Goal: Task Accomplishment & Management: Manage account settings

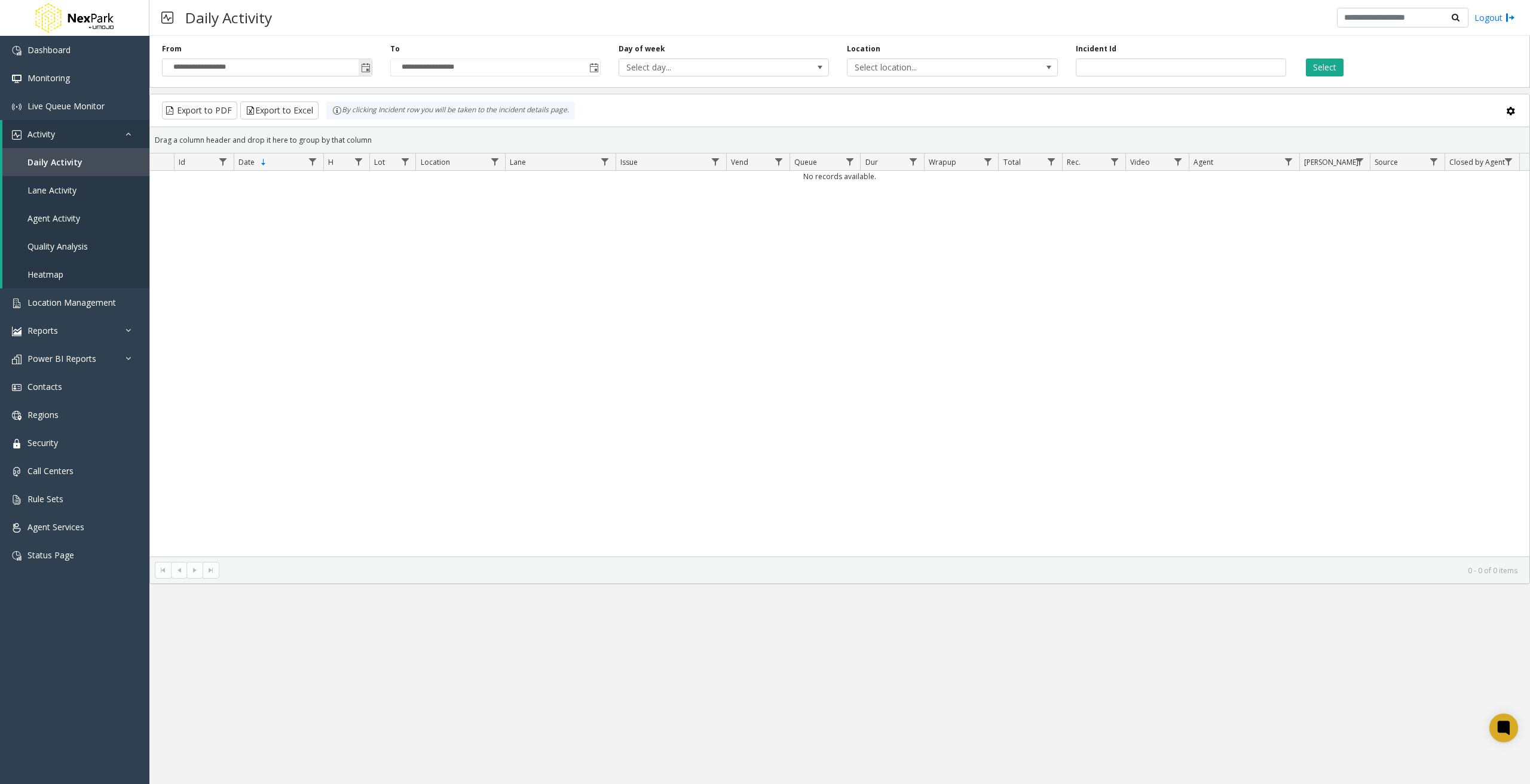
click at [214, 67] on input "**********" at bounding box center [267, 67] width 209 height 17
click at [368, 64] on span "Toggle popup" at bounding box center [366, 68] width 10 height 10
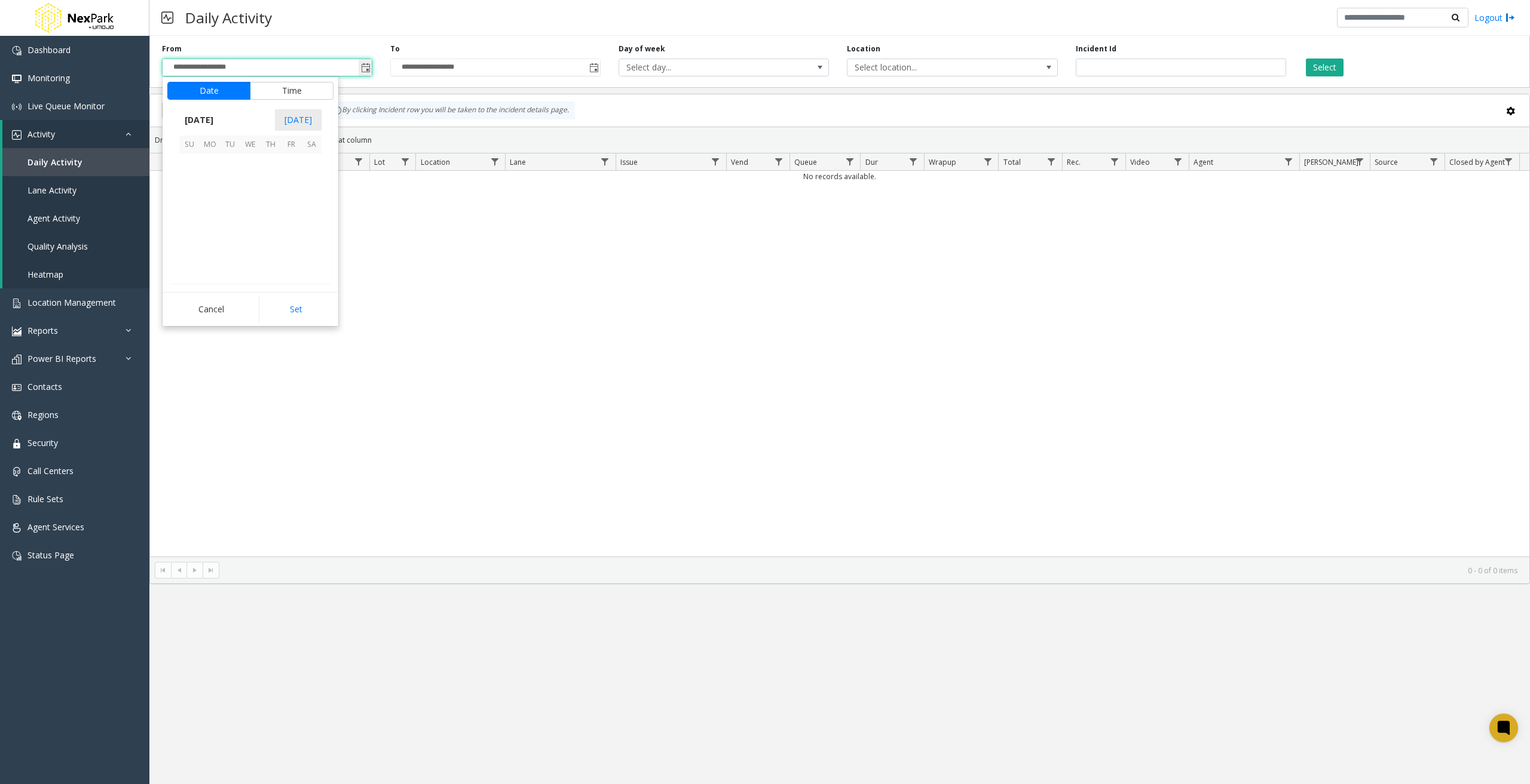
scroll to position [214551, 0]
click at [200, 118] on span "October 2025" at bounding box center [198, 120] width 39 height 18
click at [198, 141] on span "Jan" at bounding box center [193, 145] width 29 height 29
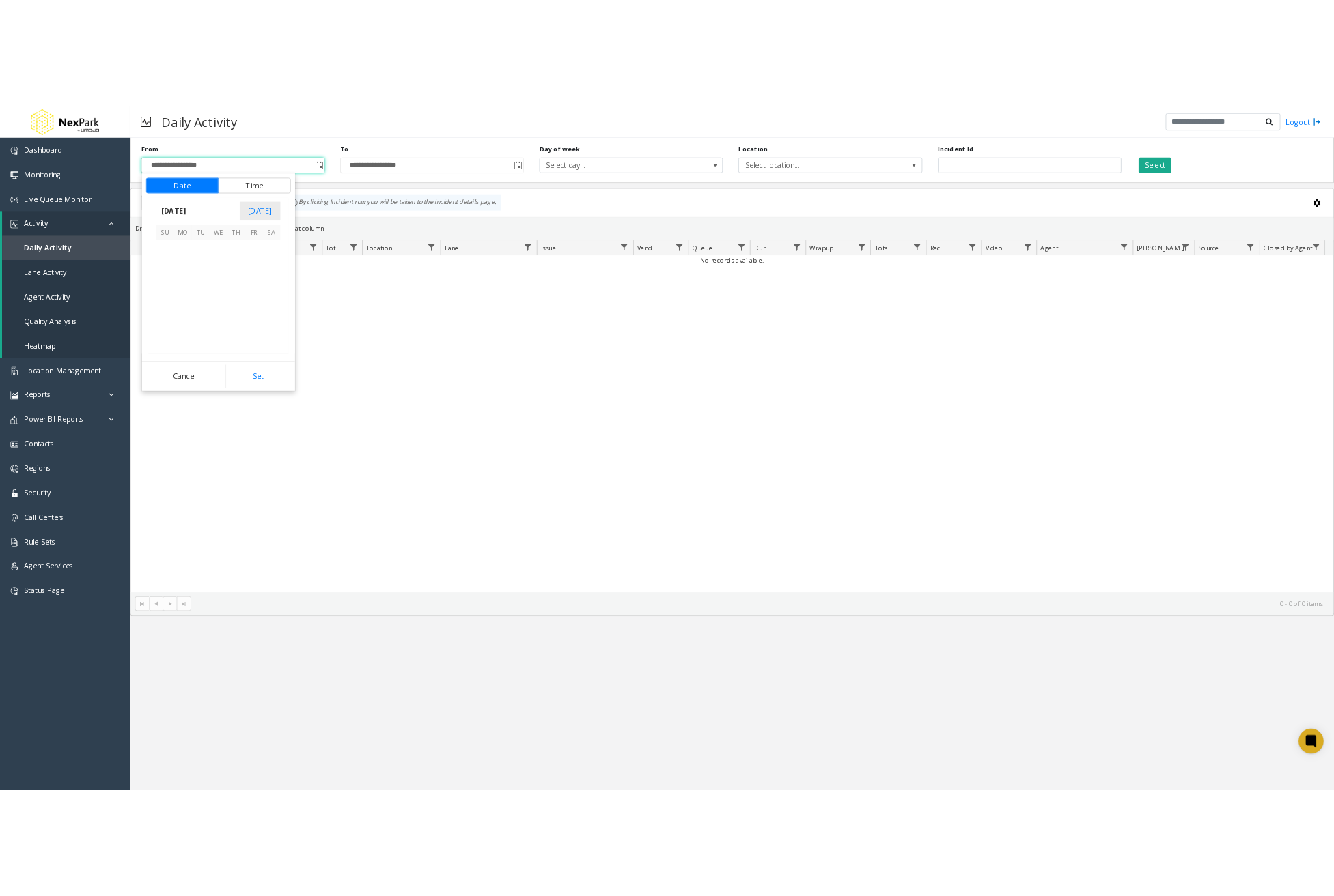
scroll to position [243739, 0]
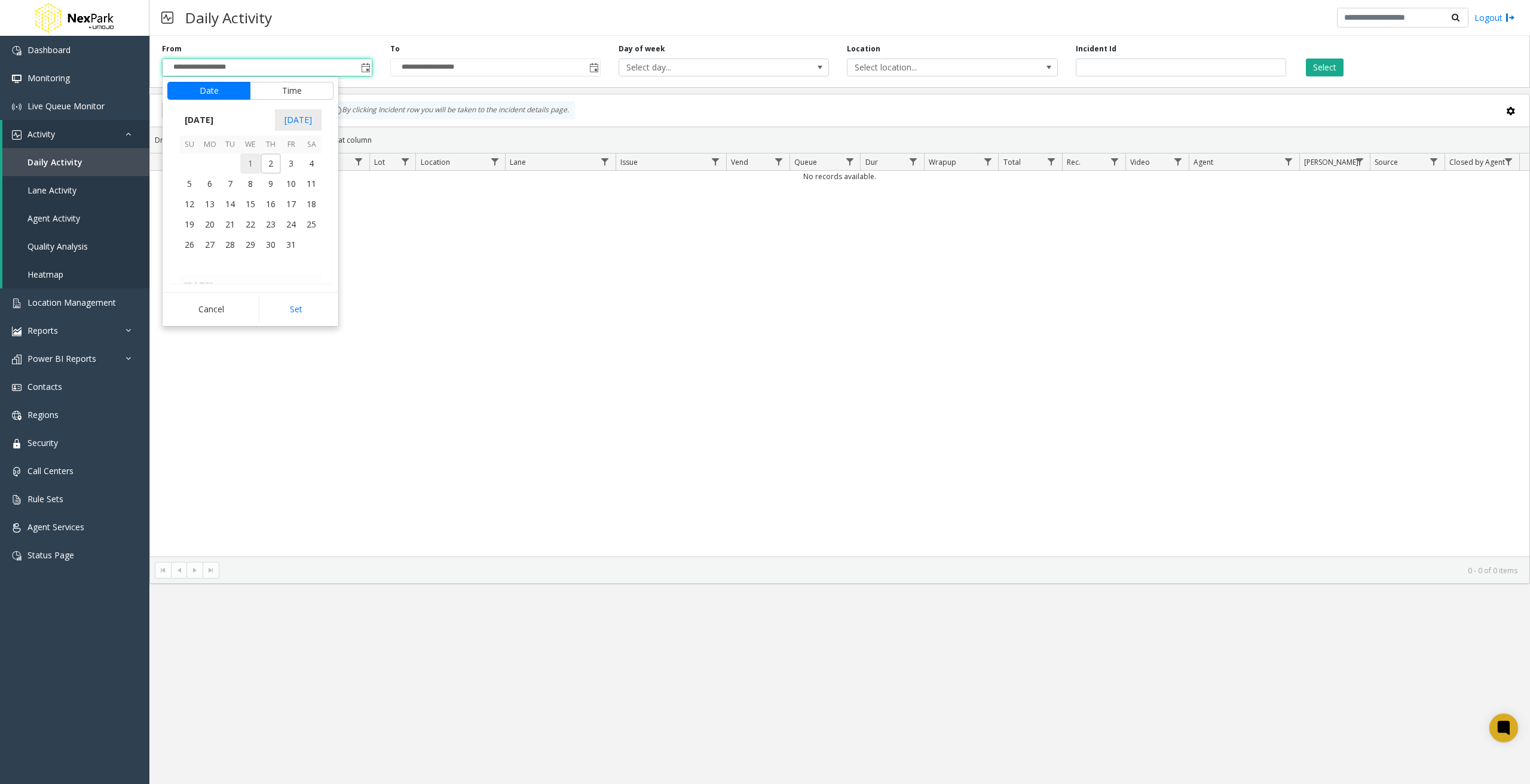
click at [251, 159] on span "1" at bounding box center [250, 163] width 20 height 20
click at [312, 311] on button "Set" at bounding box center [296, 310] width 76 height 26
type input "**********"
click at [1329, 71] on button "Select" at bounding box center [1324, 67] width 37 height 18
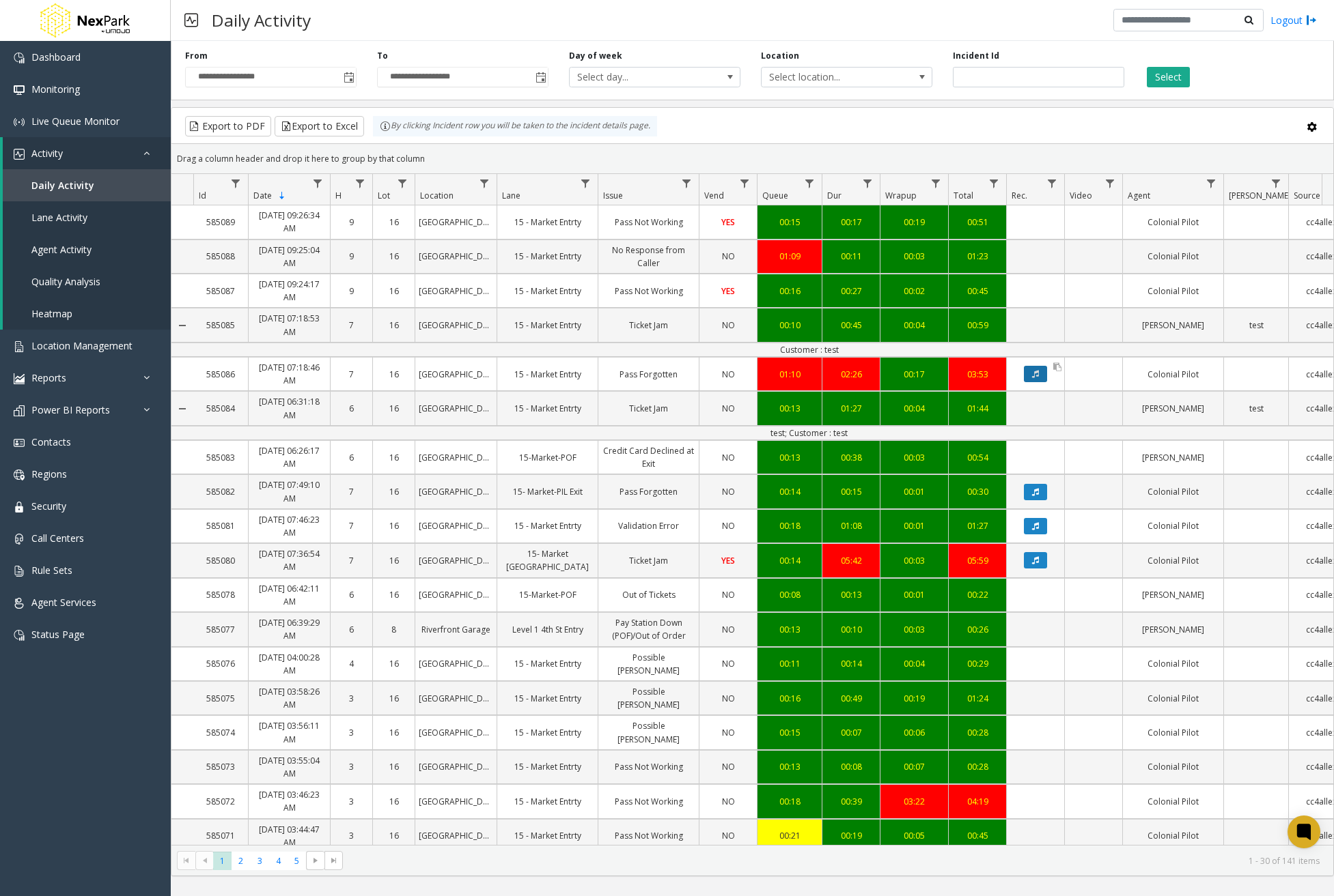
click at [1041, 369] on button "Data table" at bounding box center [1035, 374] width 23 height 16
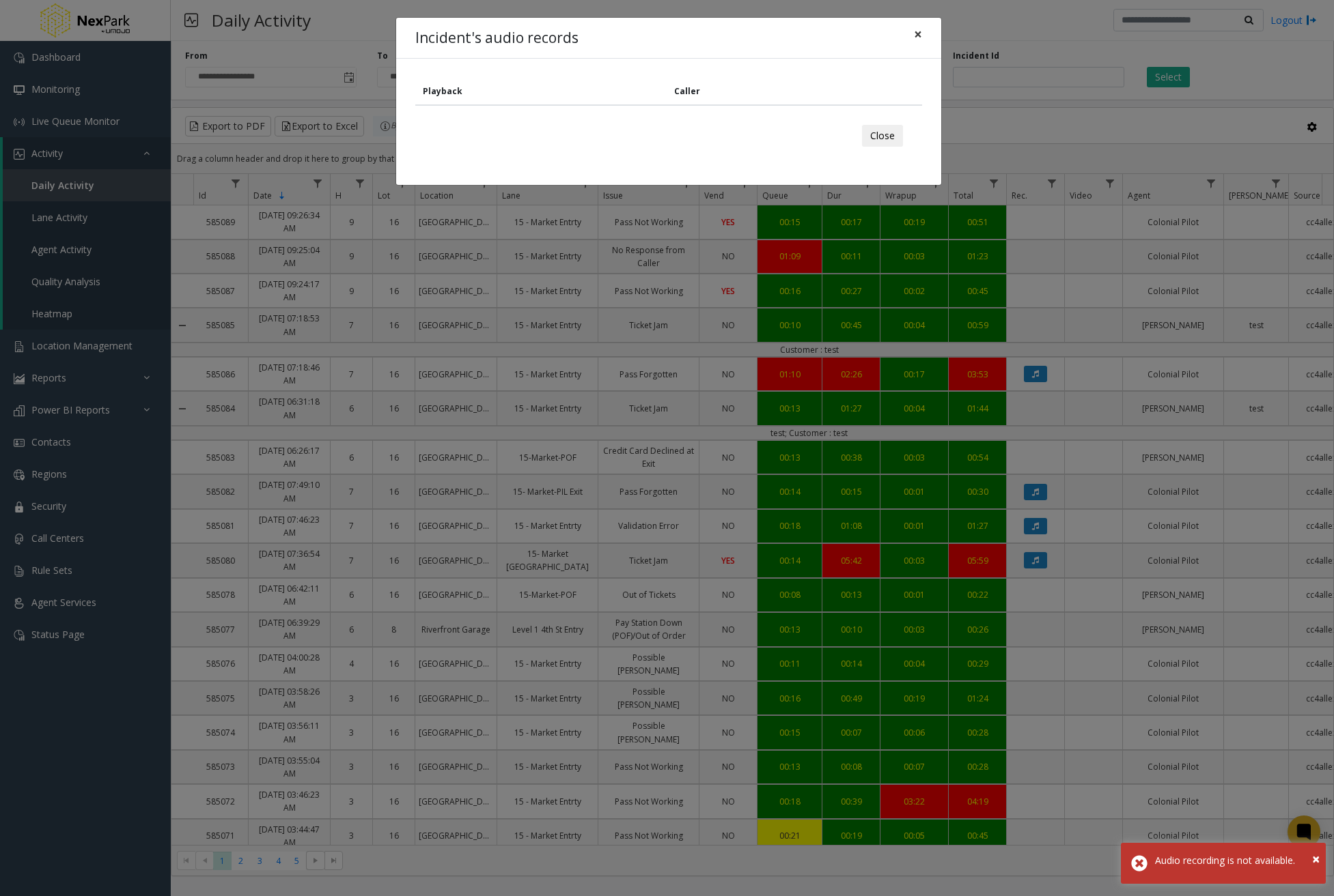
click at [914, 30] on span "×" at bounding box center [918, 34] width 8 height 19
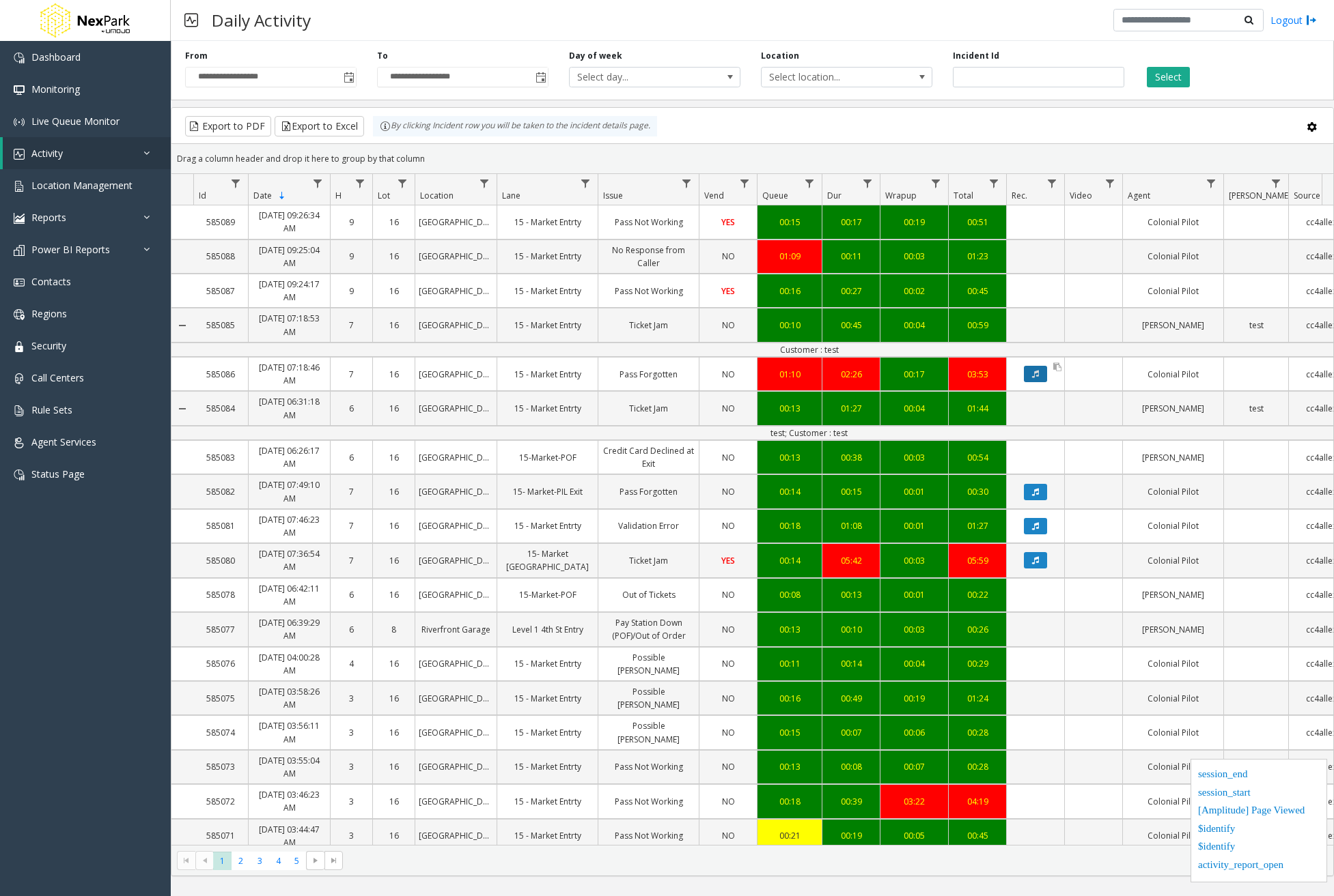
click at [1045, 374] on button "Data table" at bounding box center [1035, 374] width 23 height 16
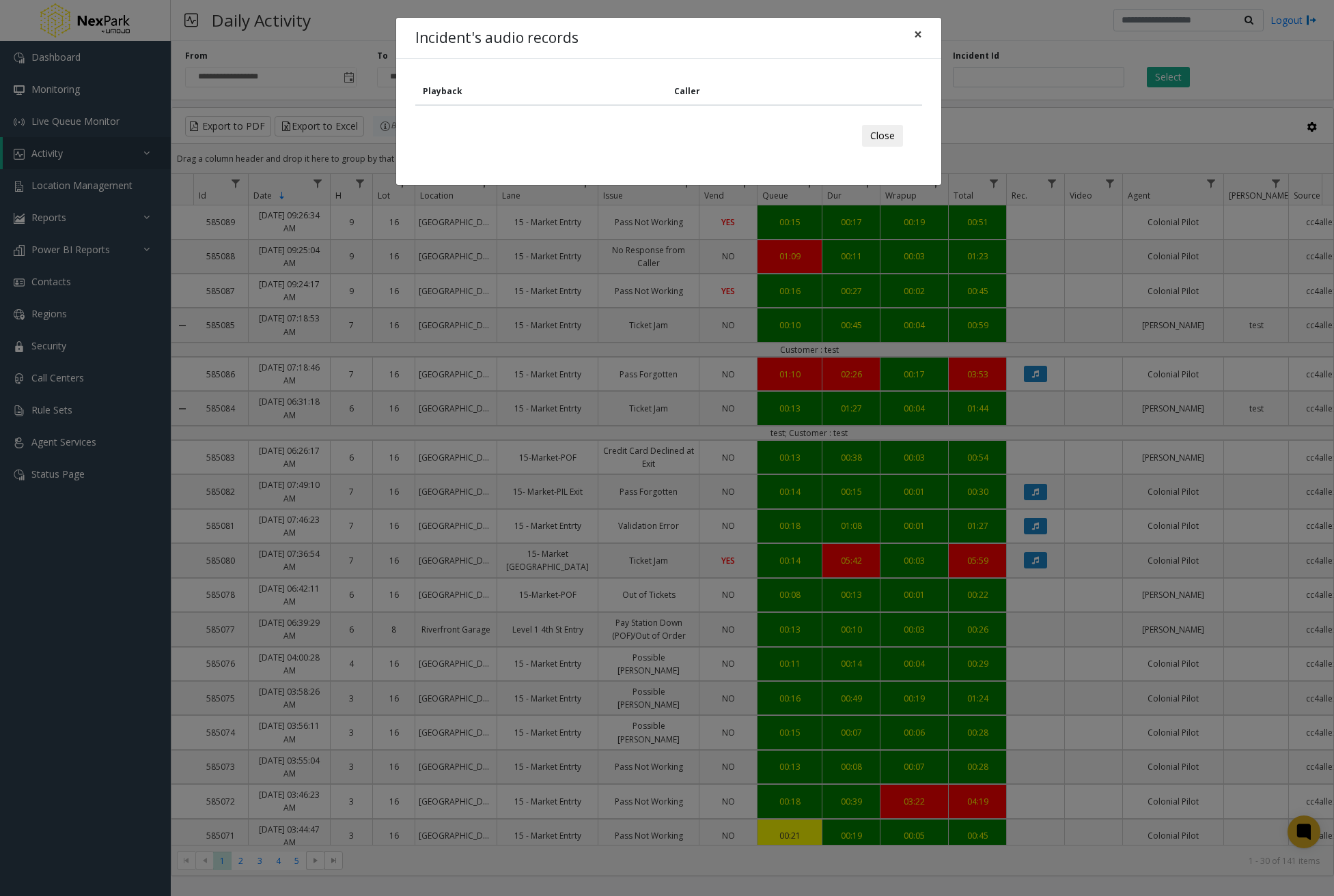
click at [914, 35] on span "×" at bounding box center [918, 34] width 8 height 19
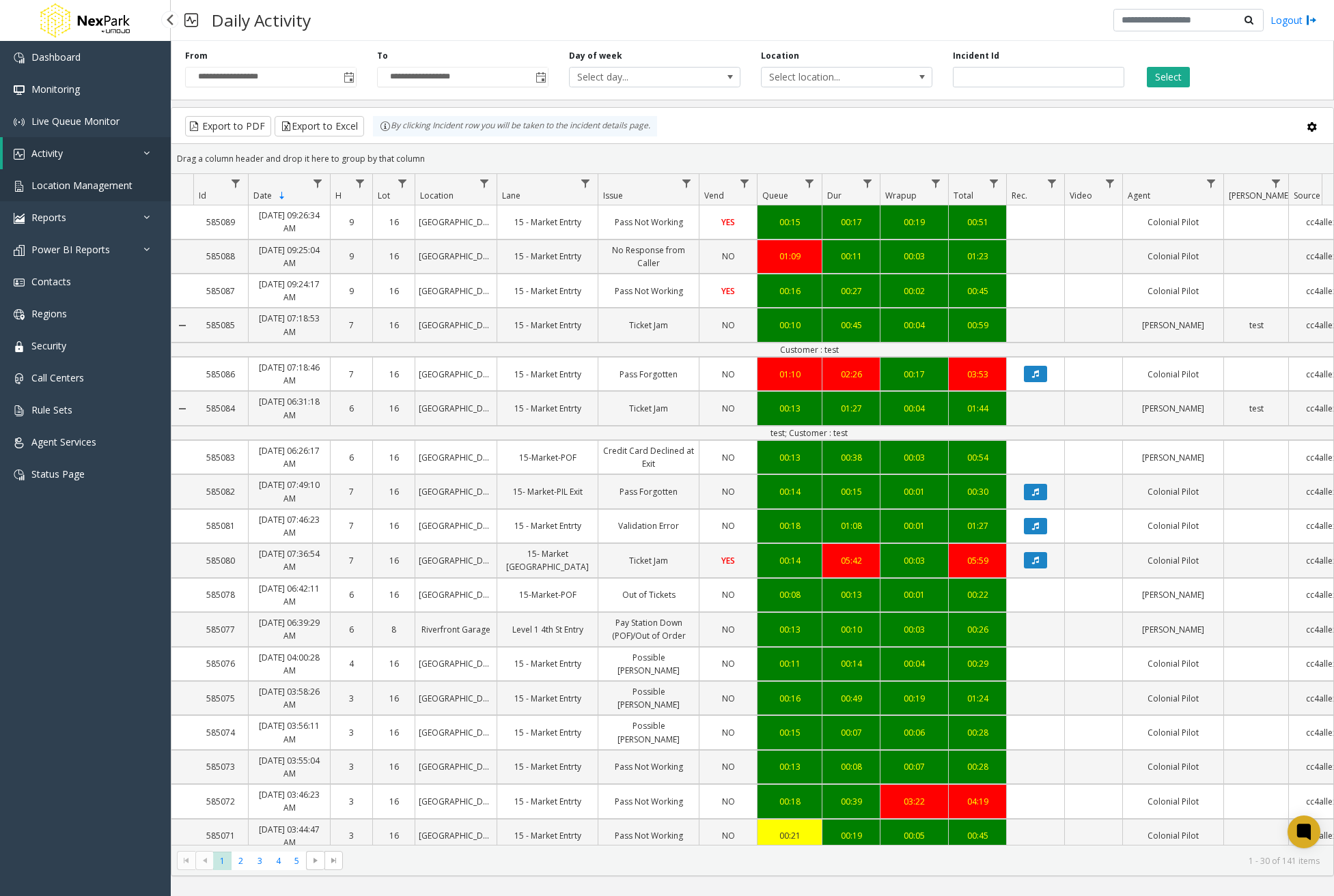
click at [84, 188] on span "Location Management" at bounding box center [83, 185] width 101 height 13
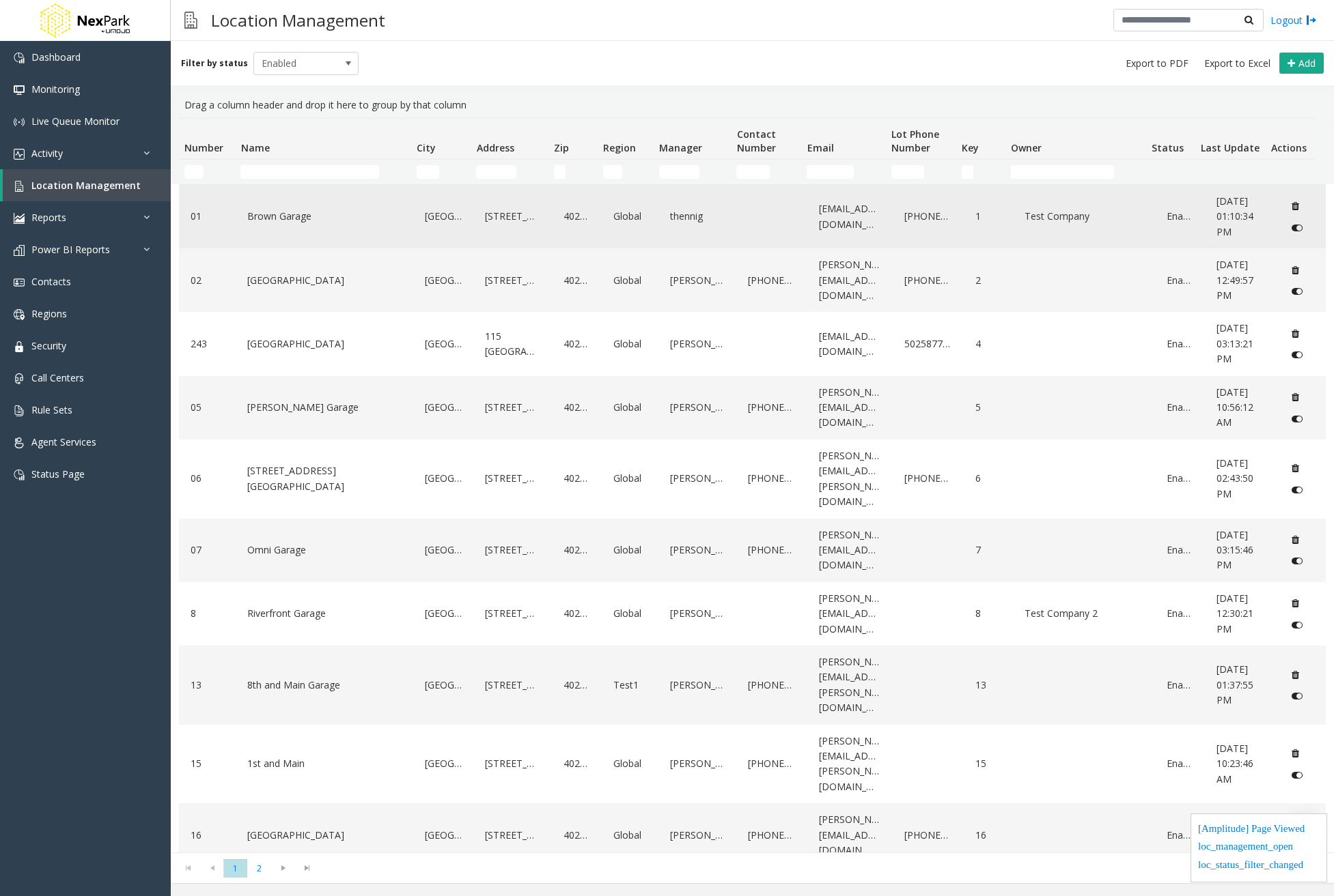
click at [314, 210] on link "Brown Garage" at bounding box center [324, 217] width 161 height 22
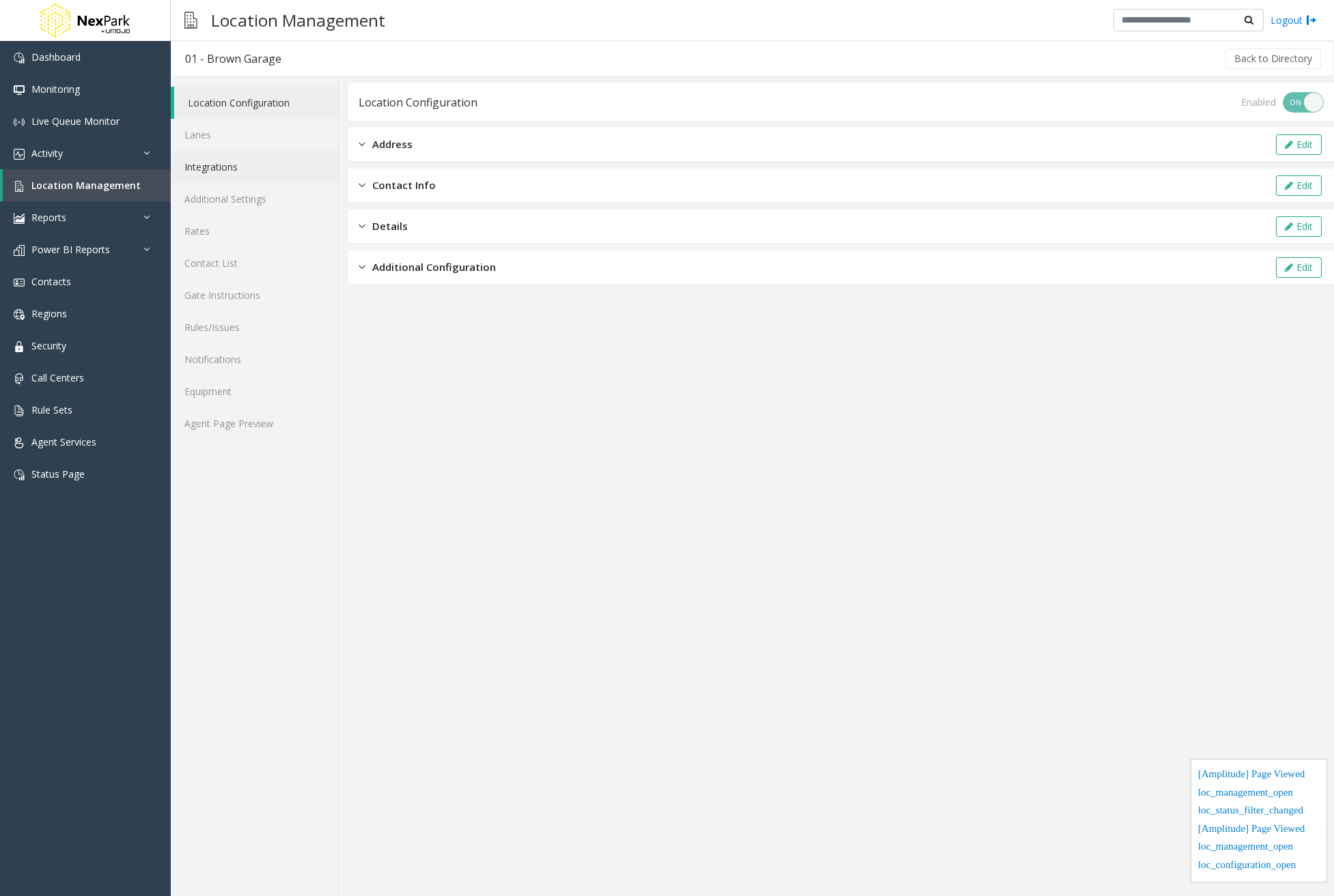
click at [223, 171] on link "Integrations" at bounding box center [256, 167] width 170 height 32
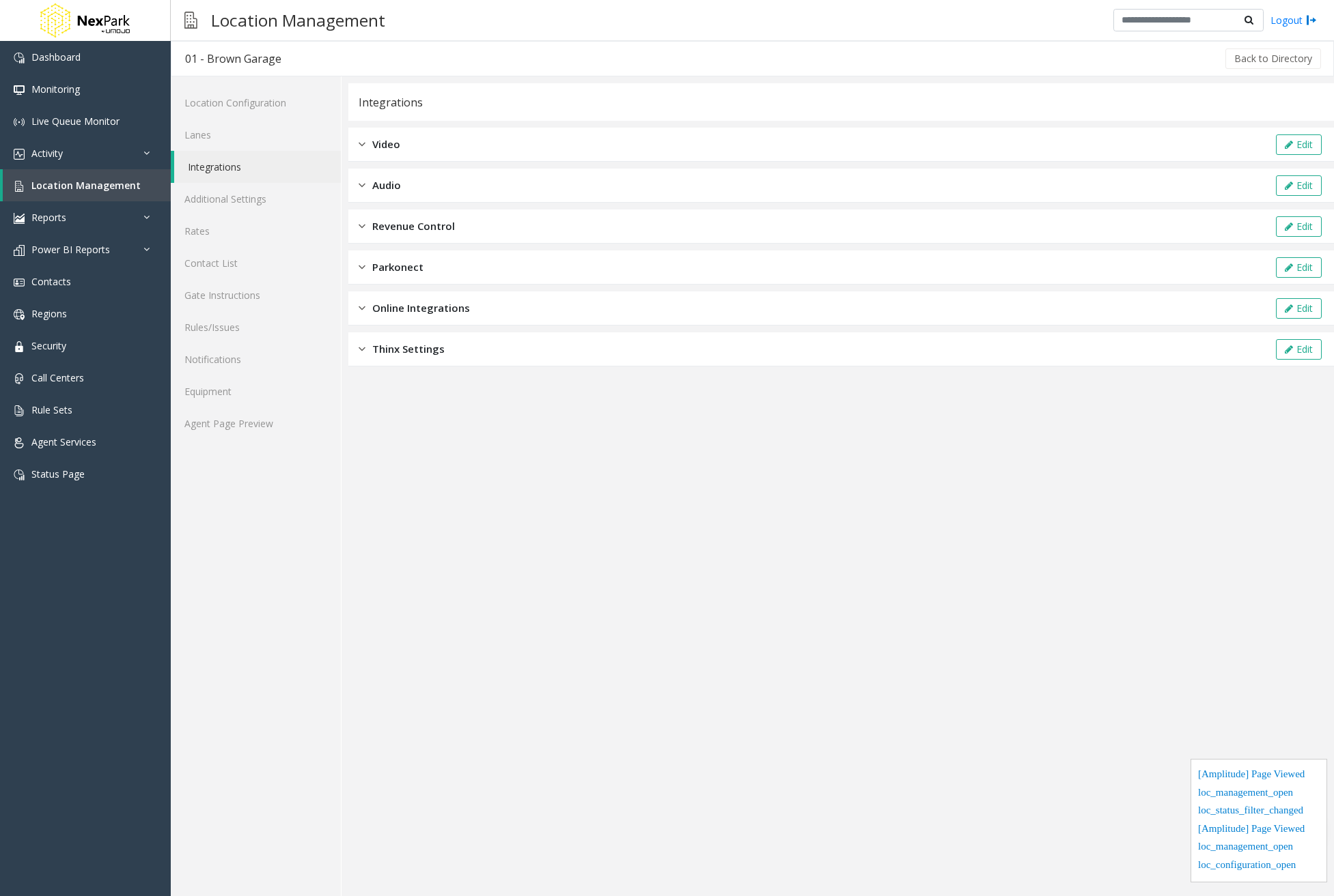
click at [478, 319] on div "Online Integrations Edit" at bounding box center [841, 308] width 986 height 34
click at [427, 310] on span "Online Integrations" at bounding box center [421, 308] width 97 height 16
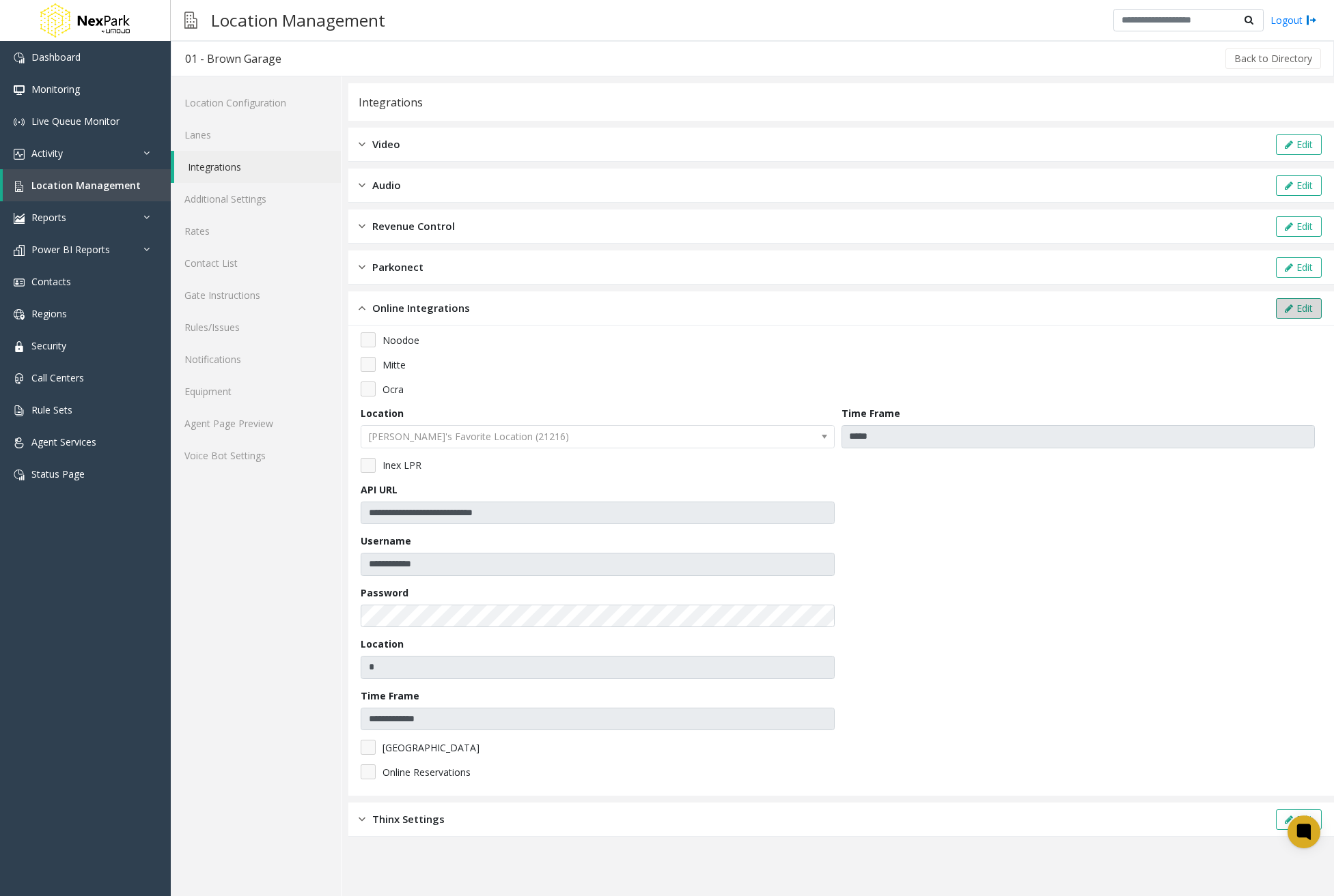
click at [1319, 306] on button "Edit" at bounding box center [1298, 308] width 46 height 21
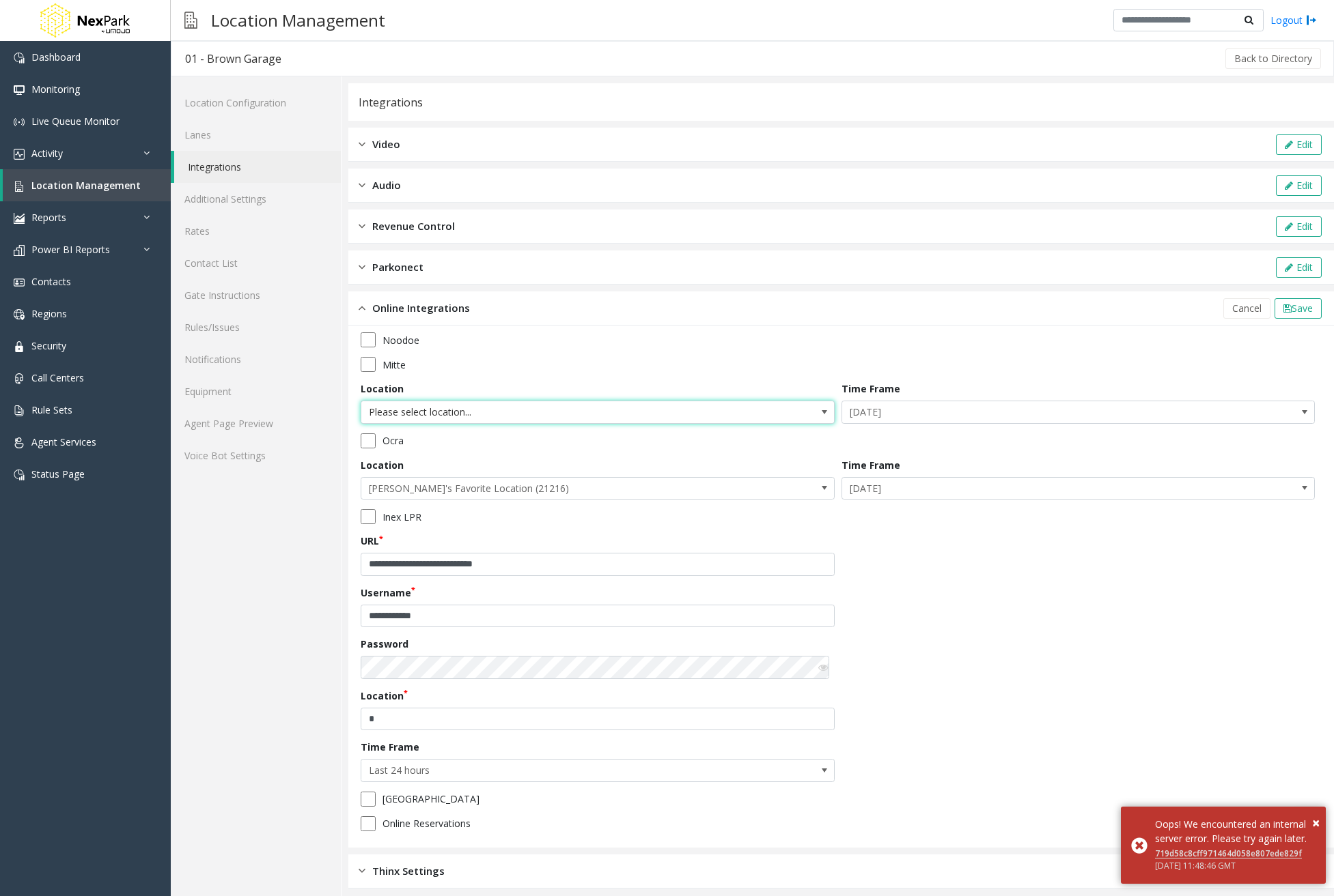
click at [805, 414] on span "Please select location..." at bounding box center [597, 412] width 474 height 23
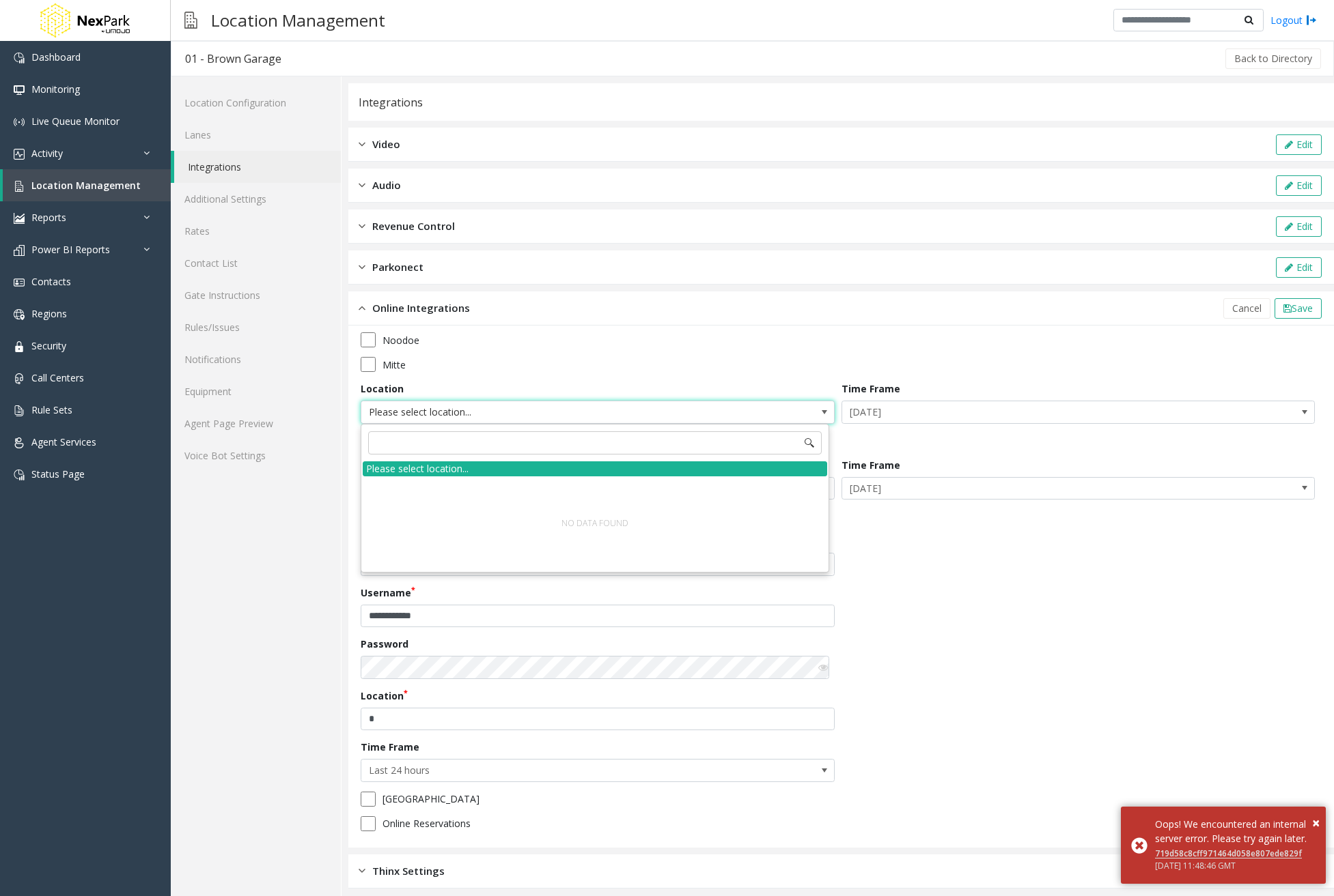
click at [1043, 628] on div "**********" at bounding box center [841, 586] width 961 height 508
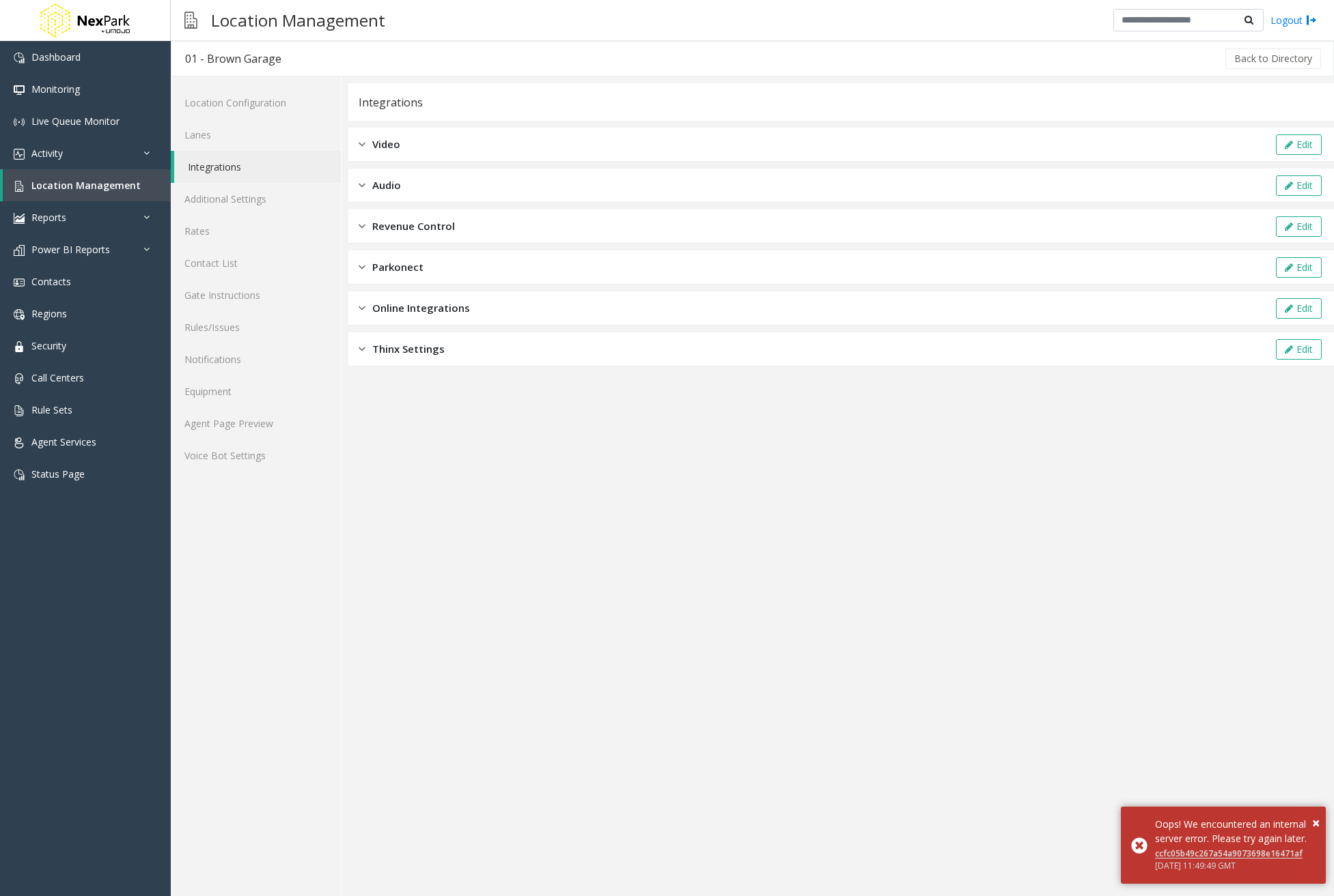
click at [432, 310] on span "Online Integrations" at bounding box center [421, 308] width 97 height 16
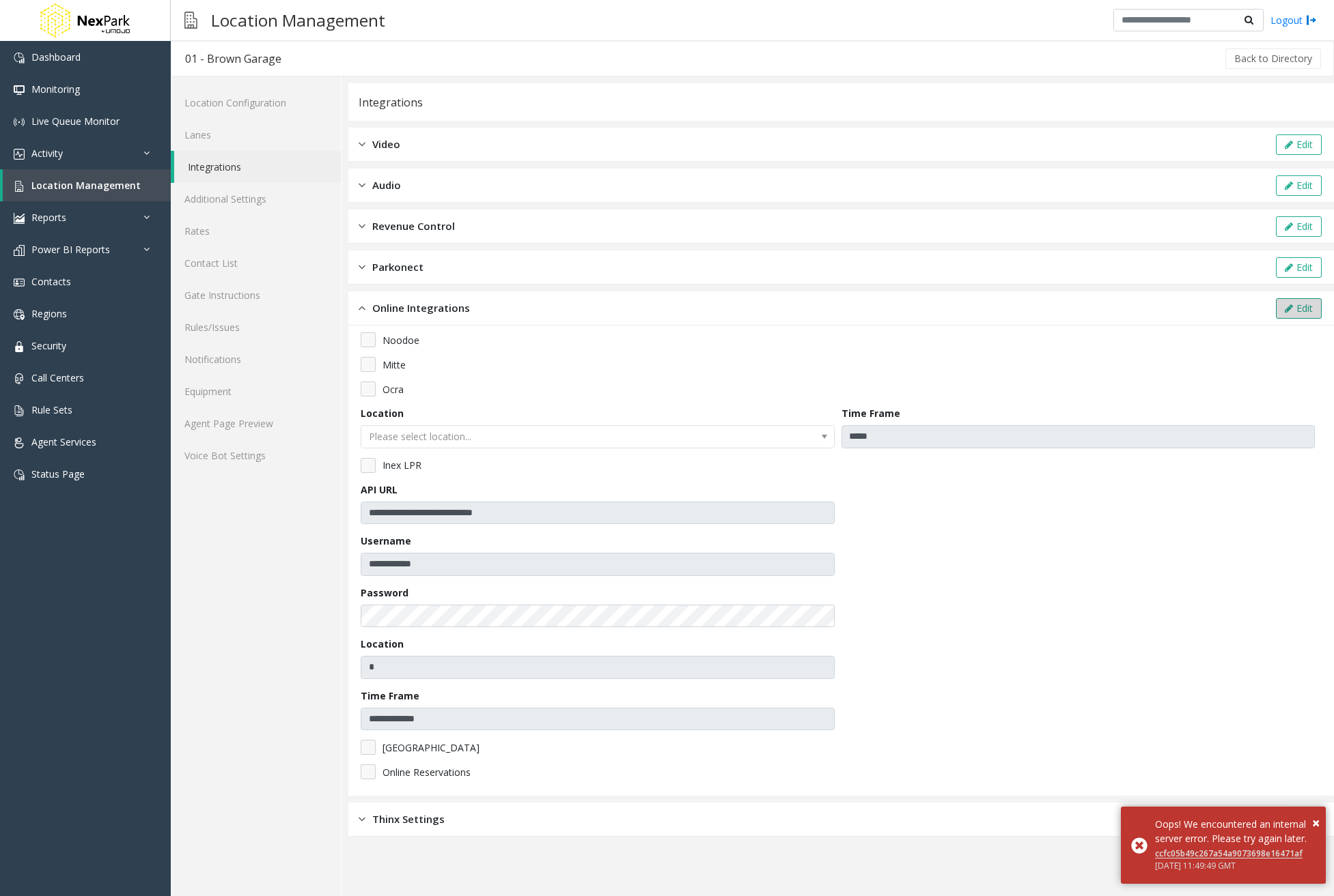
click at [1296, 310] on button "Edit" at bounding box center [1298, 308] width 46 height 21
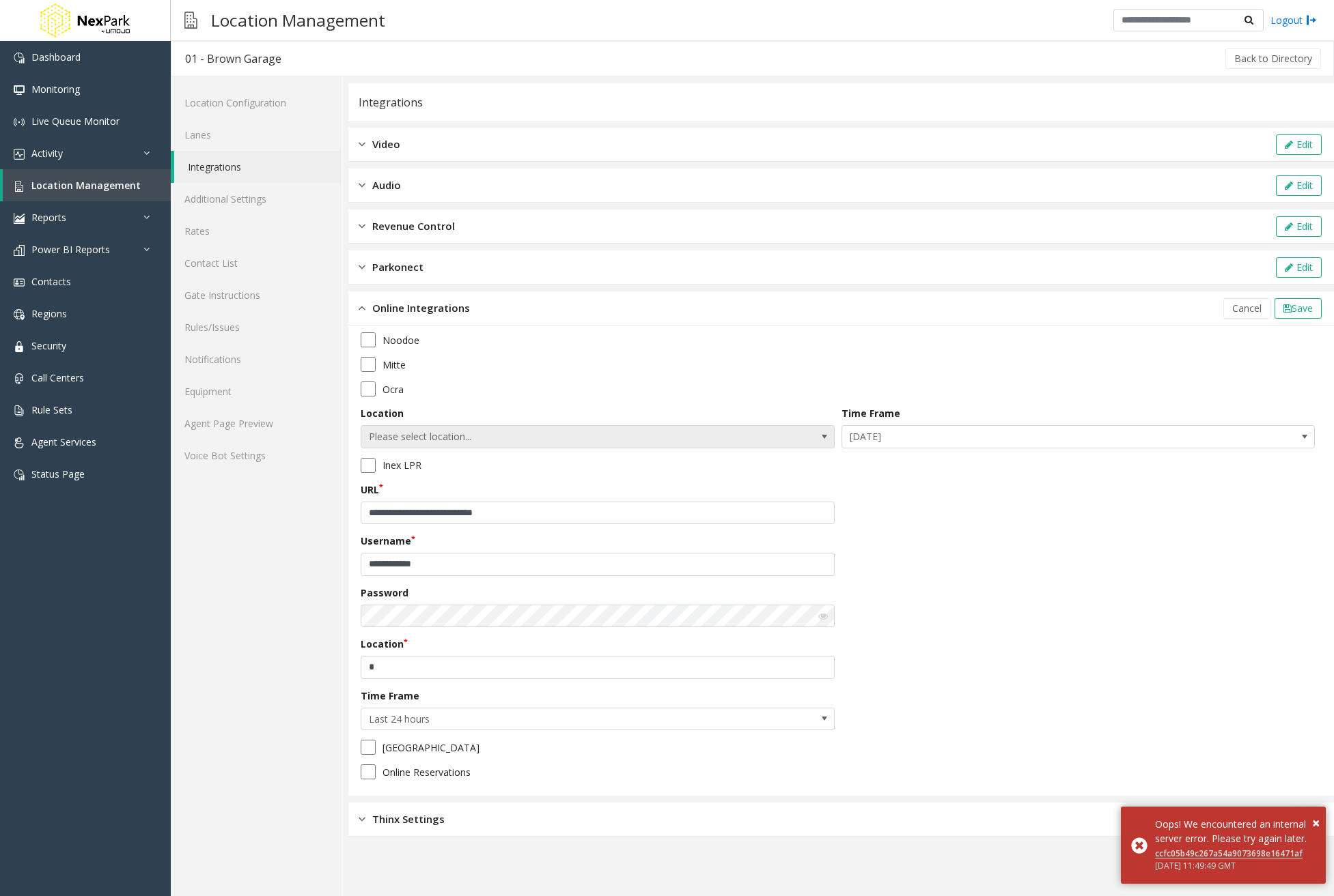
click at [702, 435] on span "Please select location..." at bounding box center [550, 437] width 378 height 22
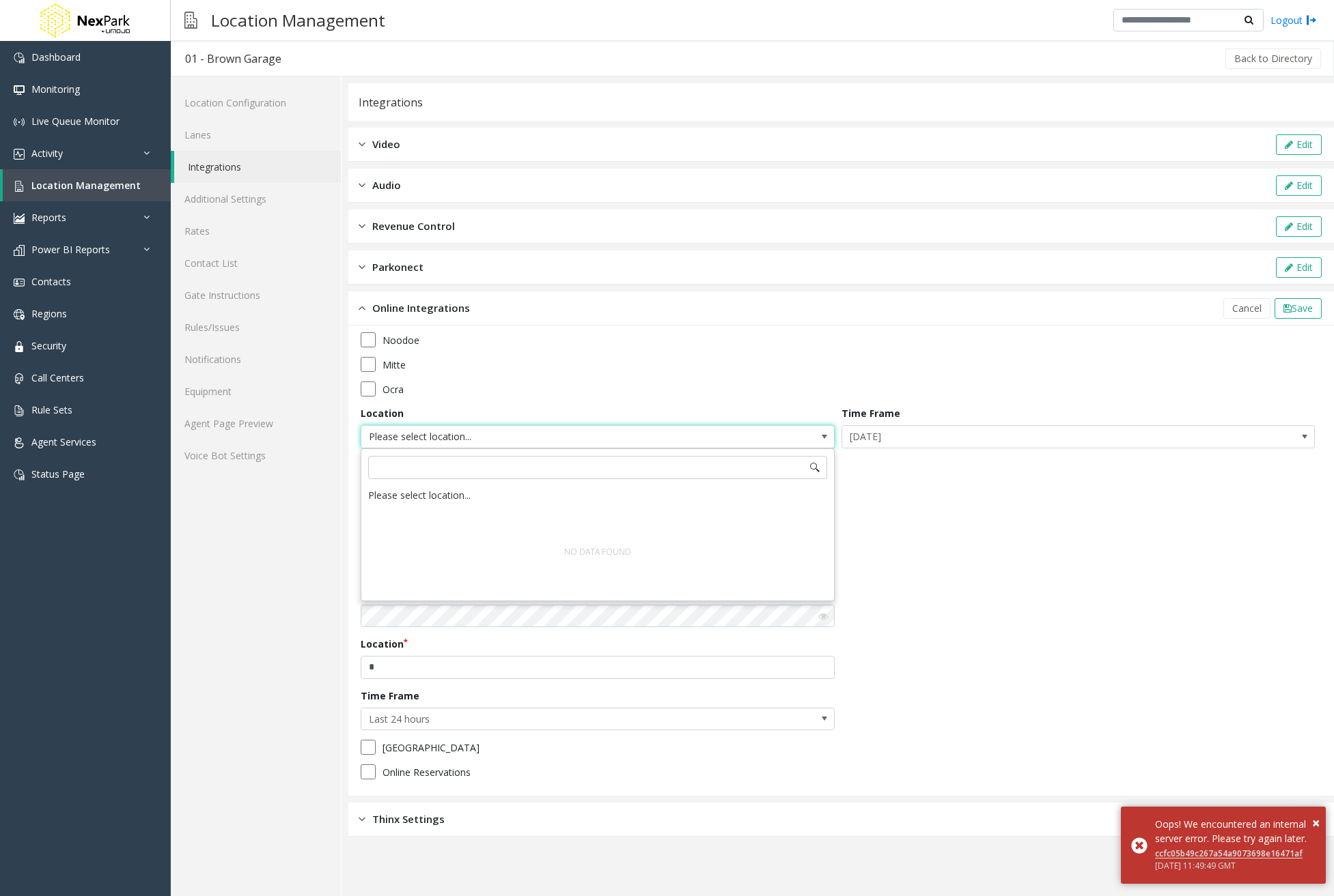
click at [1149, 589] on div "**********" at bounding box center [841, 560] width 961 height 456
